Goal: Transaction & Acquisition: Purchase product/service

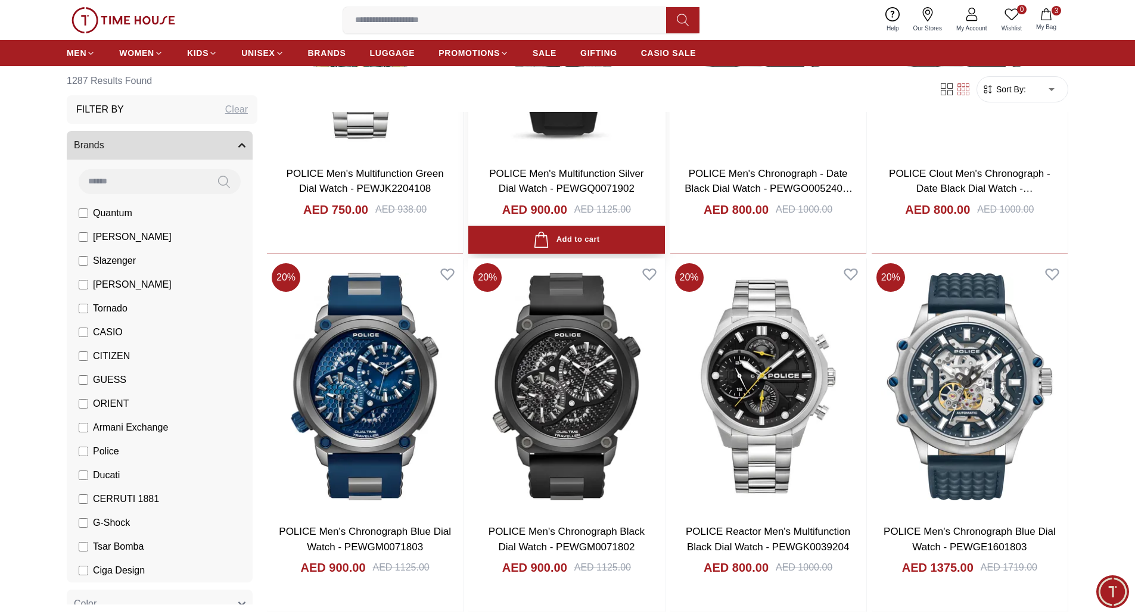
scroll to position [1787, 0]
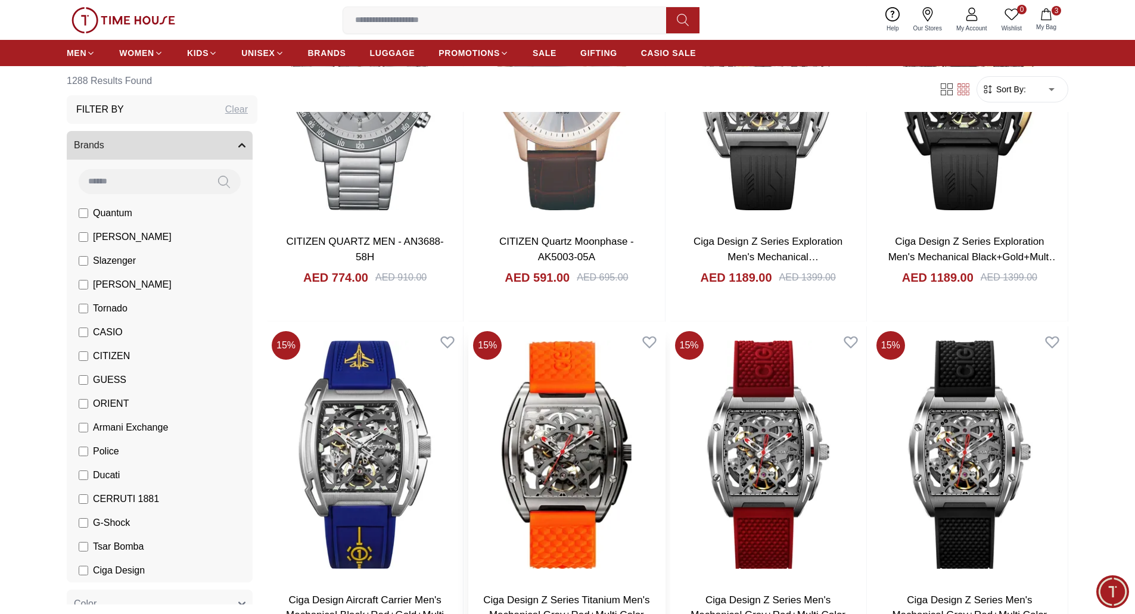
scroll to position [5301, 0]
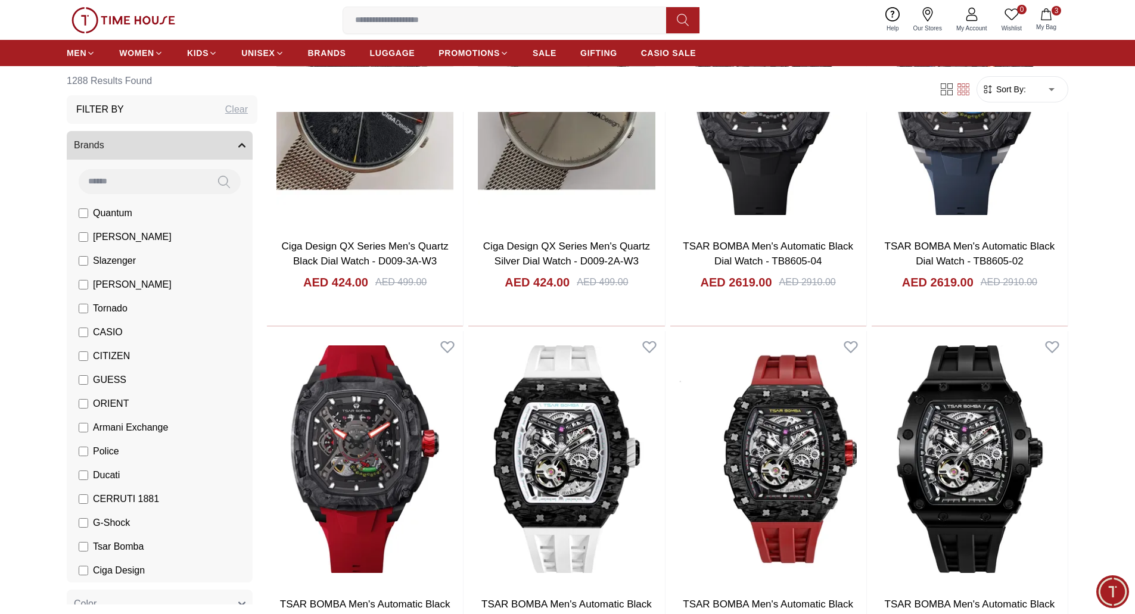
scroll to position [7088, 0]
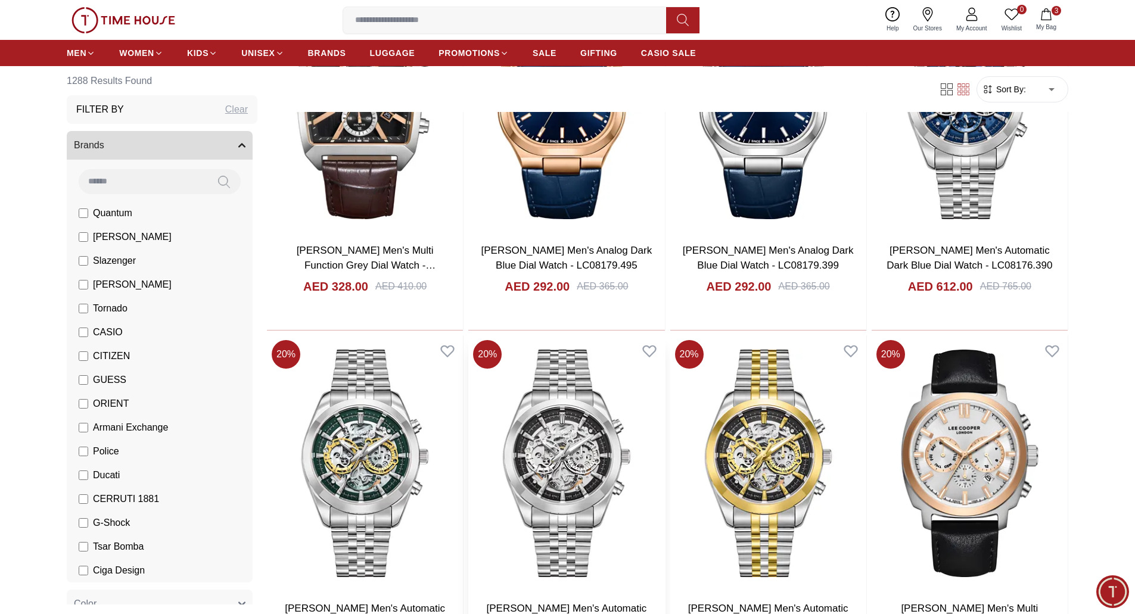
scroll to position [8935, 0]
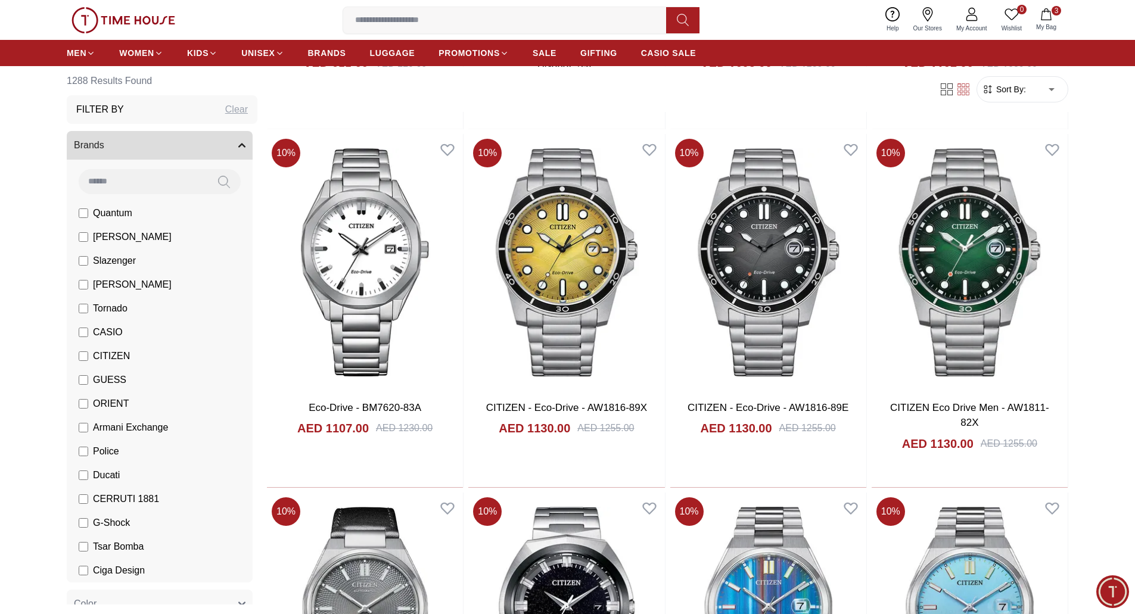
scroll to position [12211, 0]
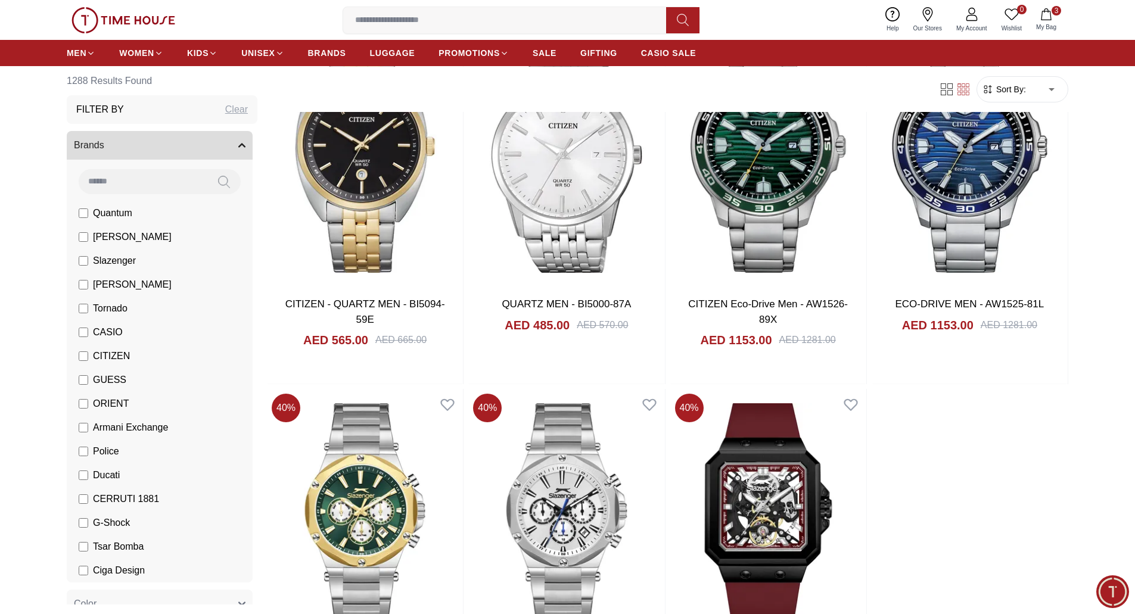
scroll to position [16023, 0]
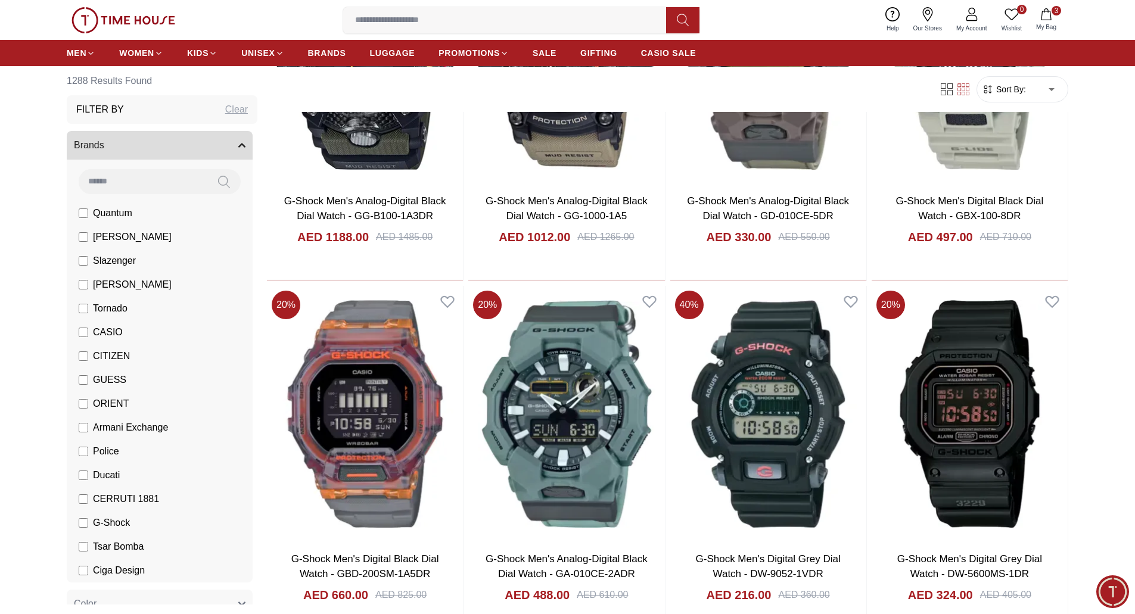
scroll to position [19028, 0]
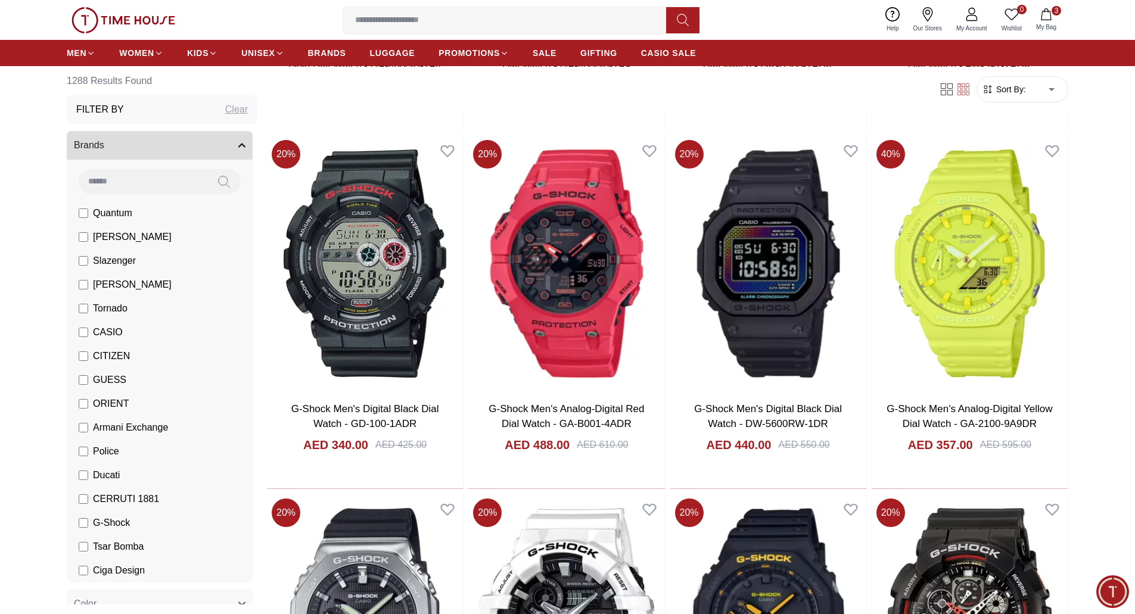
scroll to position [21040, 0]
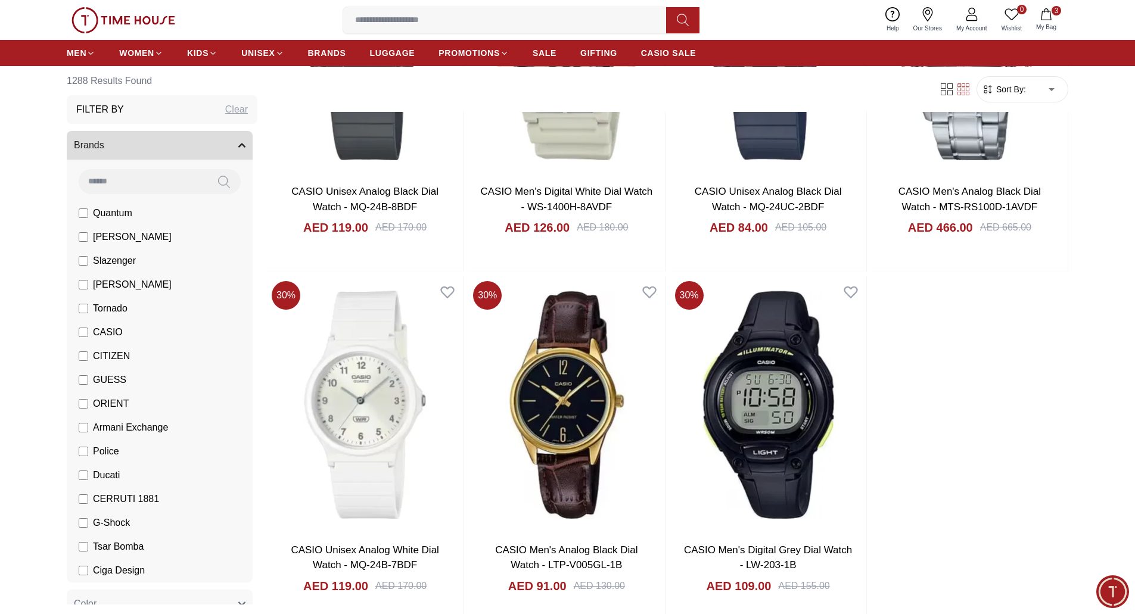
scroll to position [21375, 0]
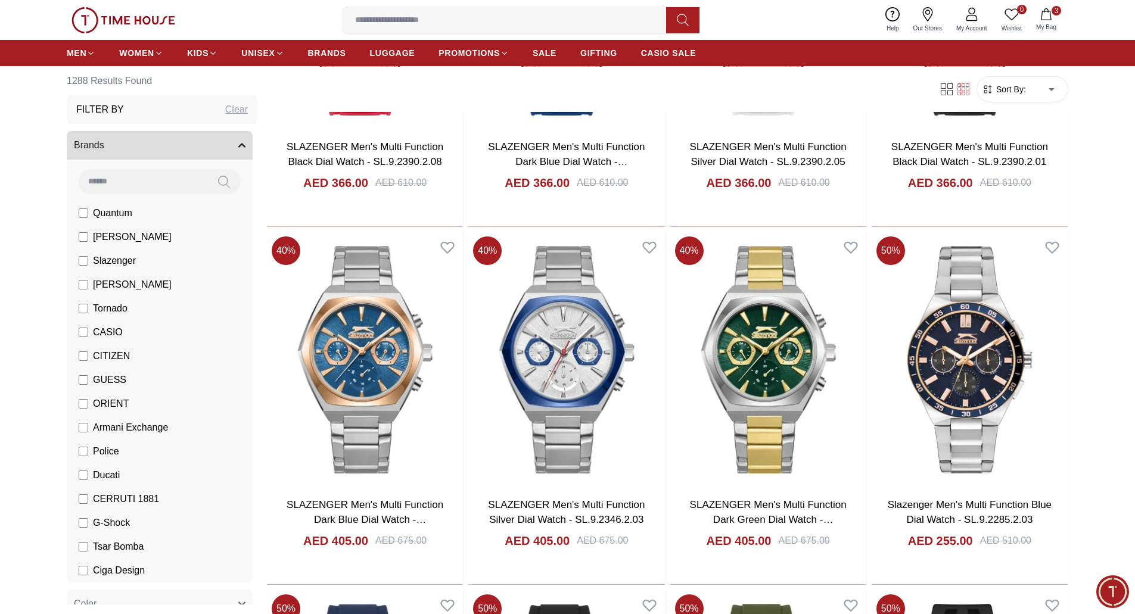
scroll to position [25076, 0]
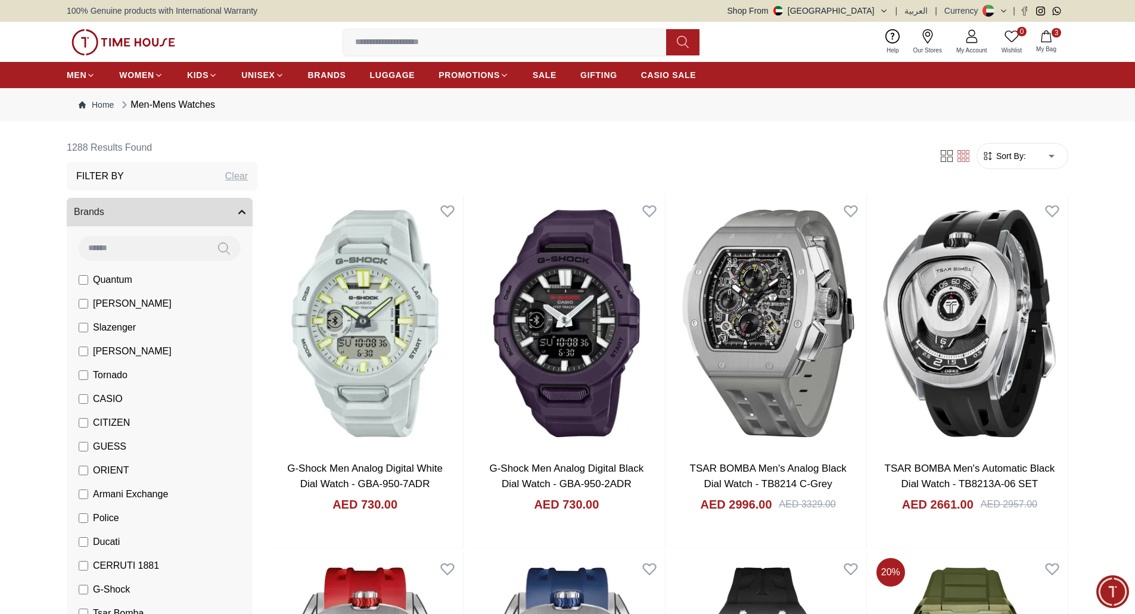
click at [1052, 40] on icon "button" at bounding box center [1046, 36] width 12 height 12
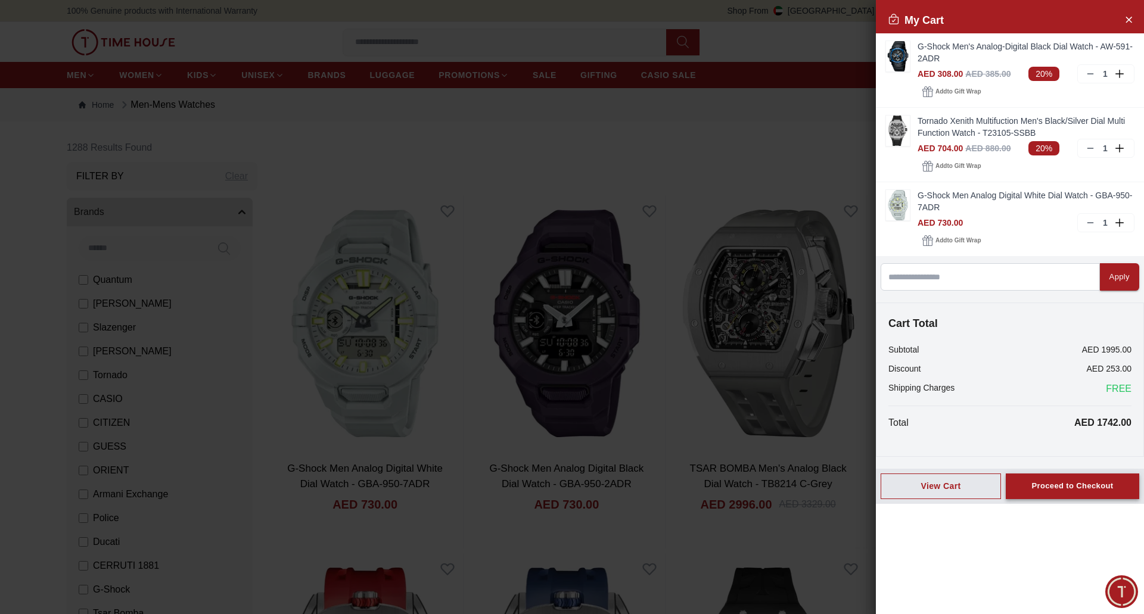
click at [1058, 484] on div "Proceed to Checkout" at bounding box center [1072, 486] width 82 height 14
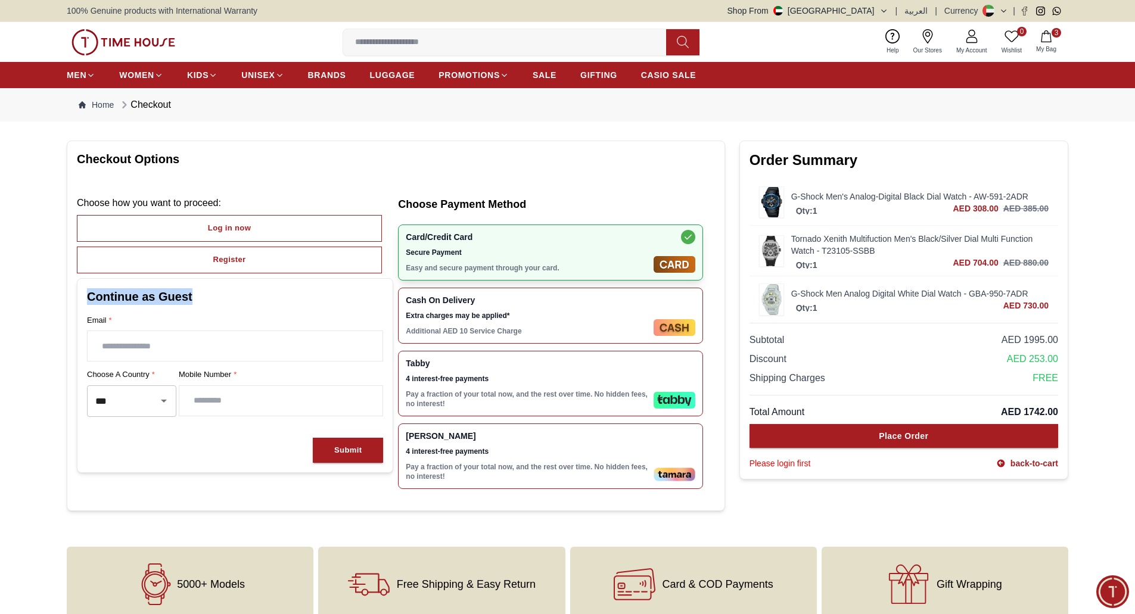
drag, startPoint x: 202, startPoint y: 301, endPoint x: 84, endPoint y: 298, distance: 118.0
click at [84, 298] on div "Continue as Guest Email * Choose a country * *** ​ Mobile Number * Submit" at bounding box center [235, 375] width 316 height 195
copy h2 "Continue as Guest"
click at [91, 295] on h2 "Continue as Guest" at bounding box center [235, 296] width 296 height 17
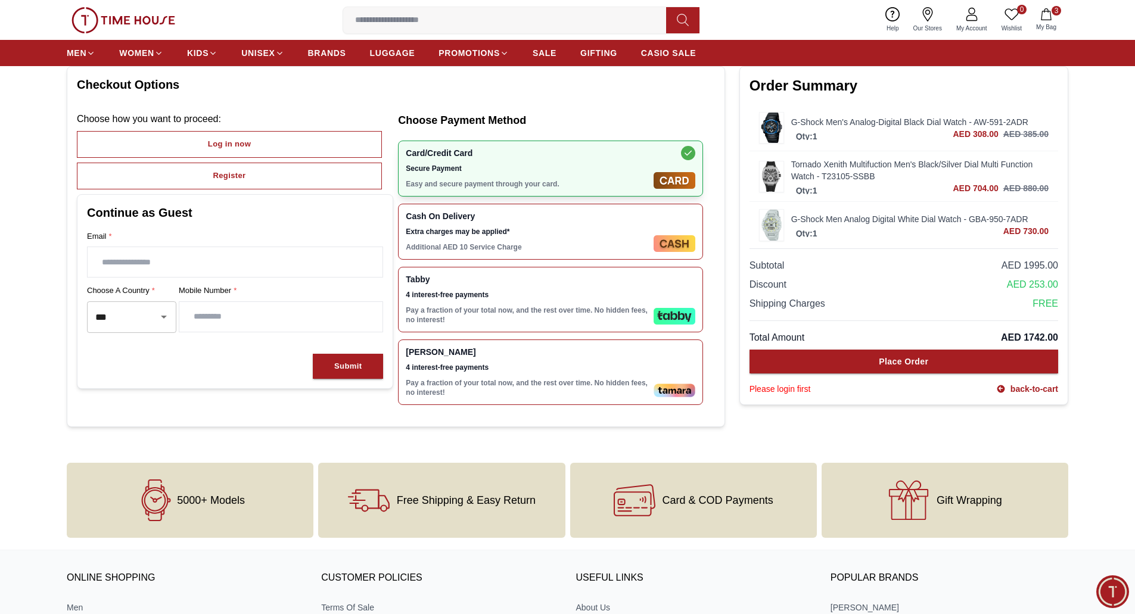
scroll to position [60, 0]
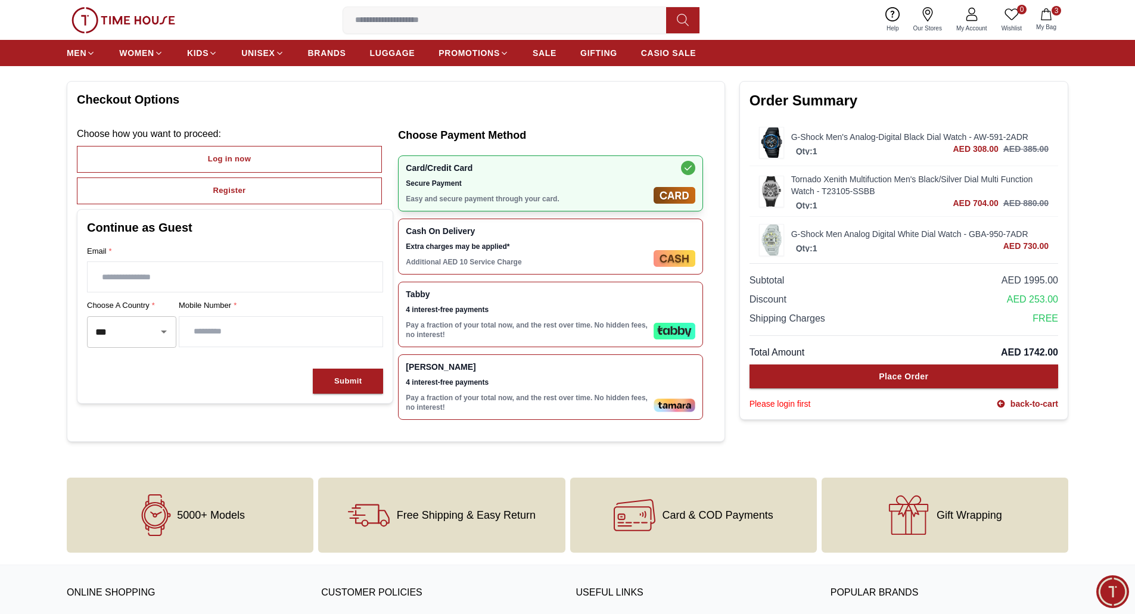
click at [472, 254] on div "Cash On Delivery Extra charges may be applied* Additional AED 10 Service Charge" at bounding box center [527, 246] width 243 height 41
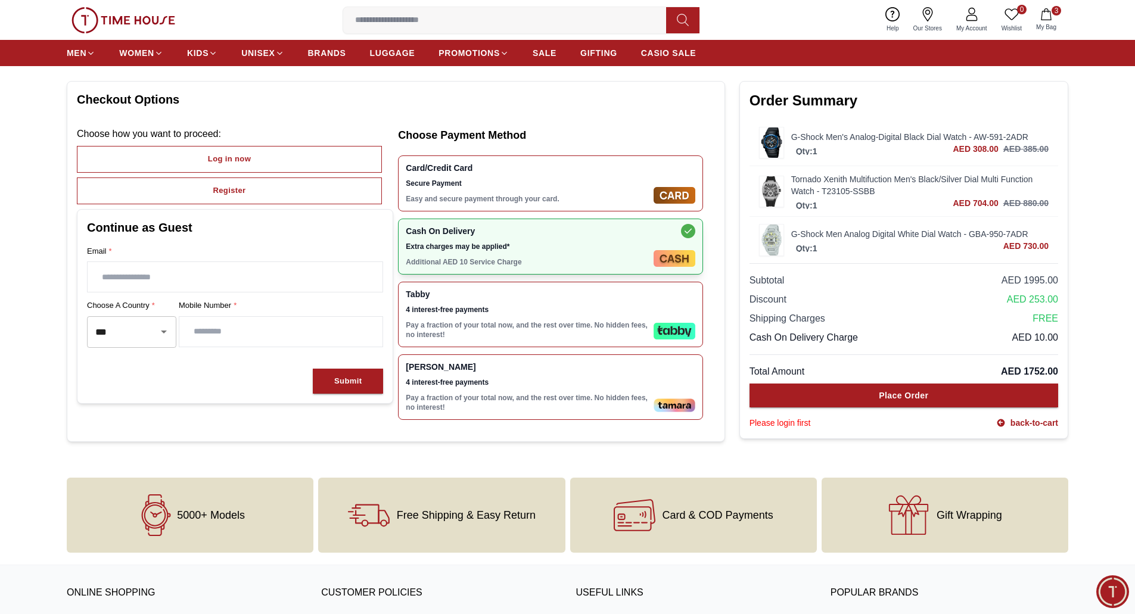
click at [492, 180] on span "Secure Payment" at bounding box center [527, 184] width 243 height 10
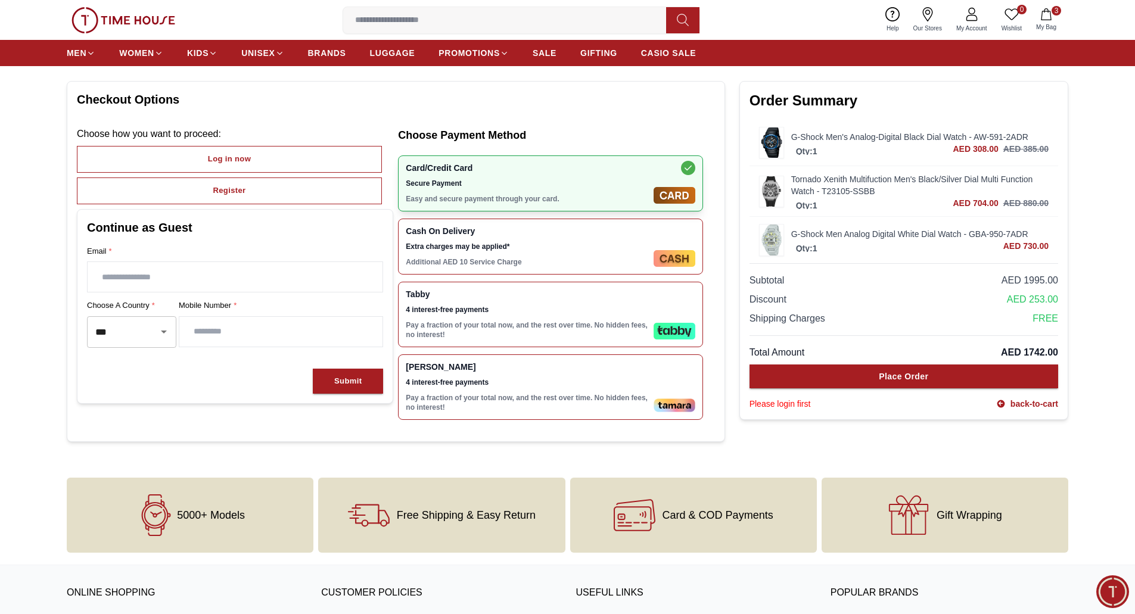
click at [492, 259] on p "Additional AED 10 Service Charge" at bounding box center [527, 262] width 243 height 10
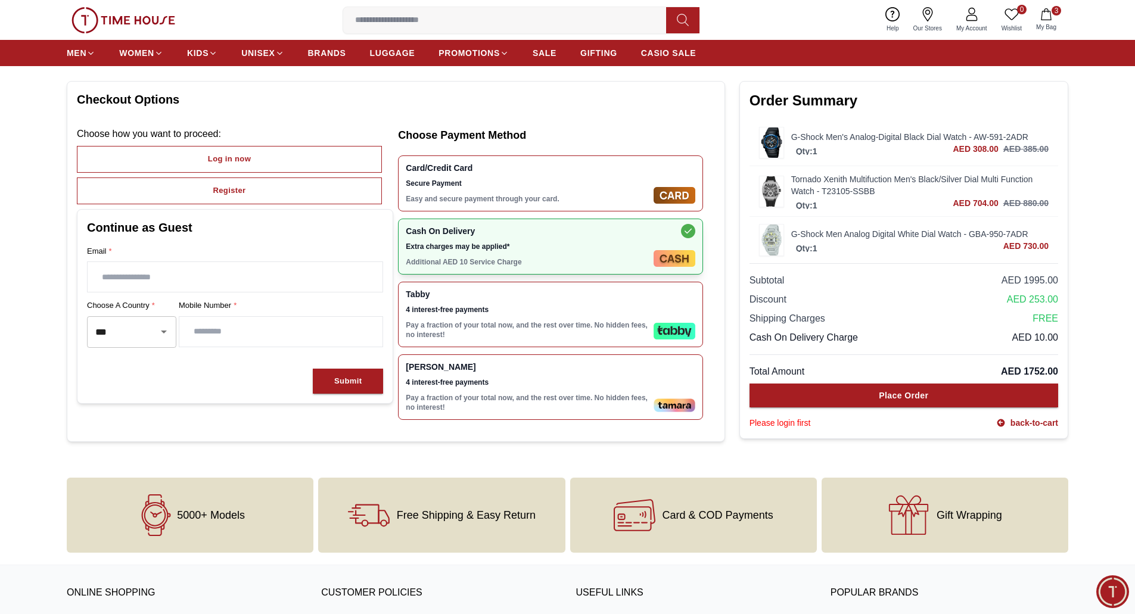
click at [503, 304] on div "Tabby 4 interest-free payments Pay a fraction of your total now, and the rest o…" at bounding box center [527, 314] width 243 height 50
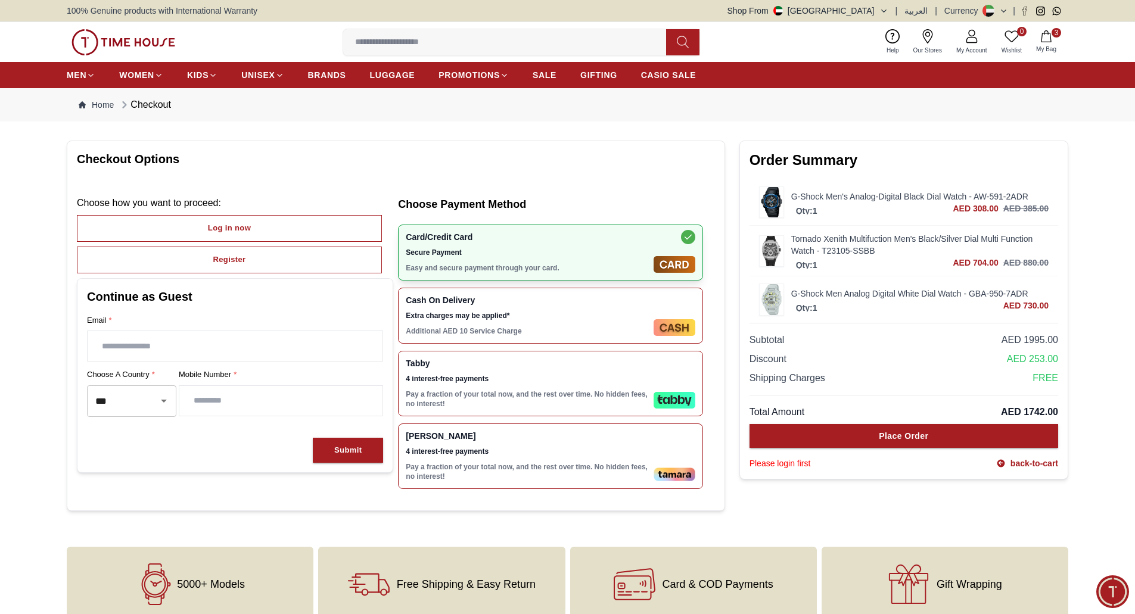
click at [120, 41] on img at bounding box center [123, 42] width 104 height 26
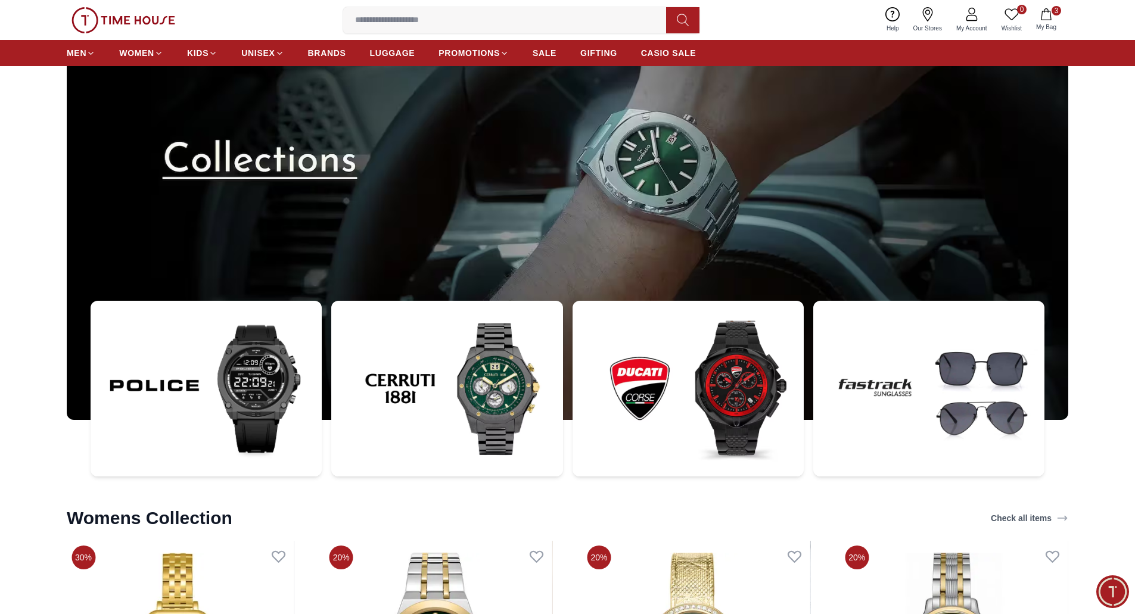
scroll to position [4389, 0]
